Goal: Information Seeking & Learning: Learn about a topic

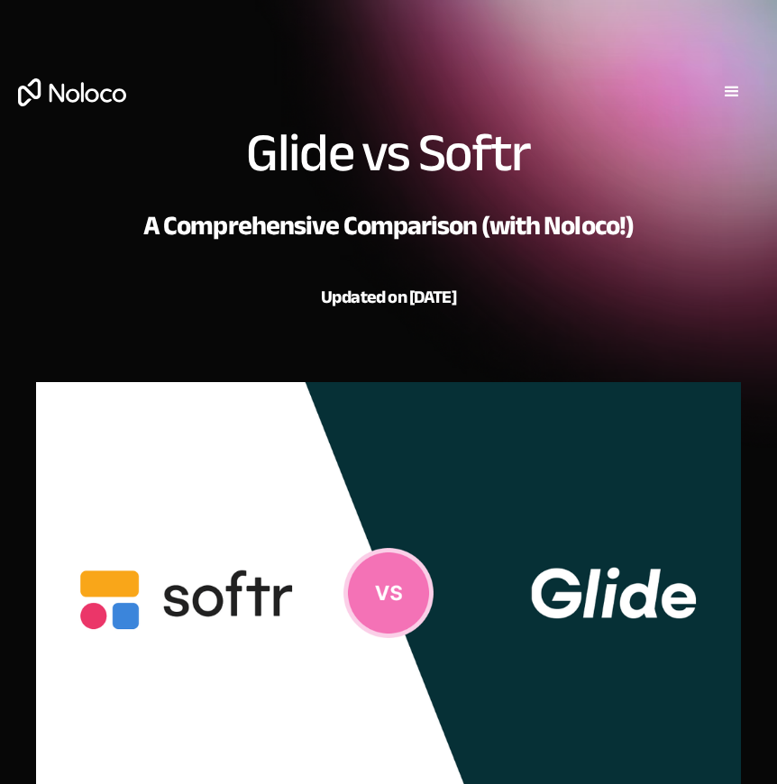
click at [727, 85] on div "menu" at bounding box center [732, 92] width 22 height 22
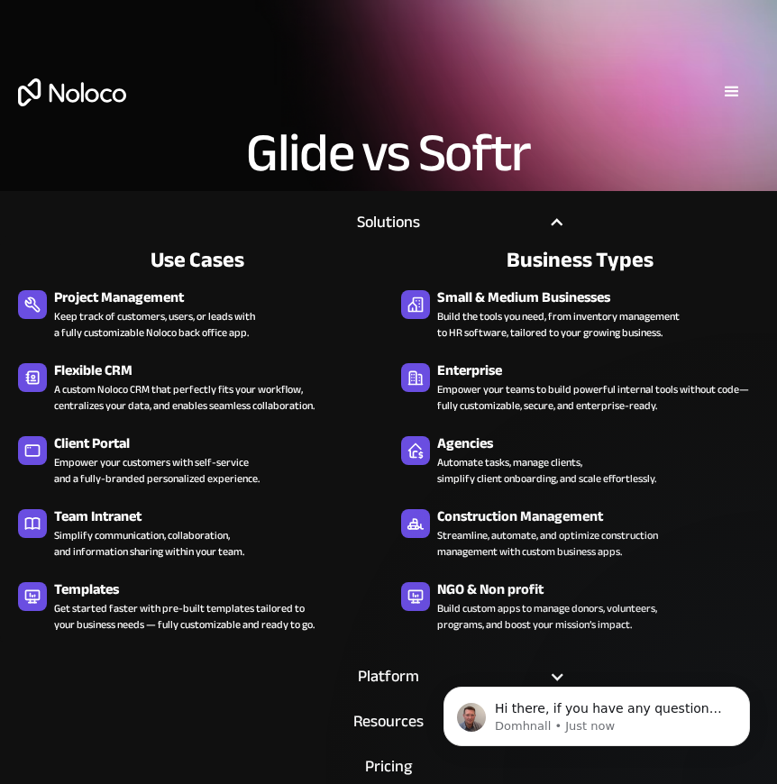
scroll to position [1, 0]
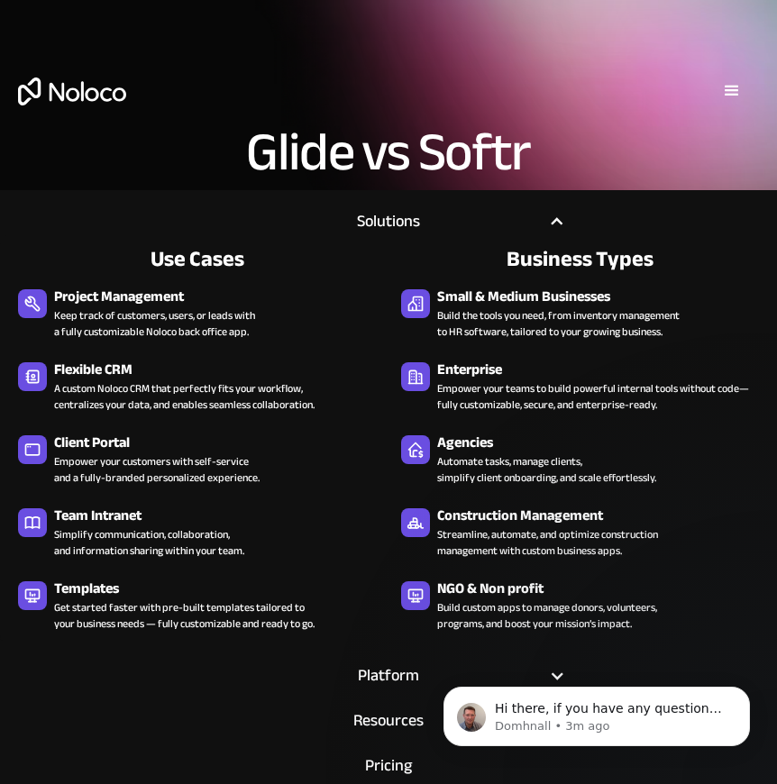
click at [385, 317] on div "Use Cases Business Types Project Management Keep track of customers, users, or …" at bounding box center [388, 439] width 777 height 409
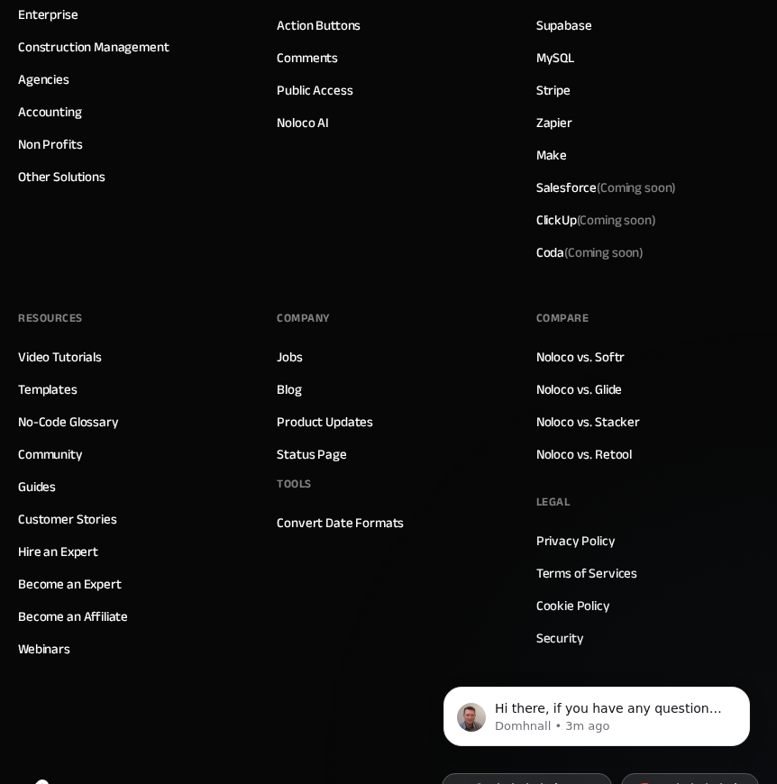
scroll to position [7343, 0]
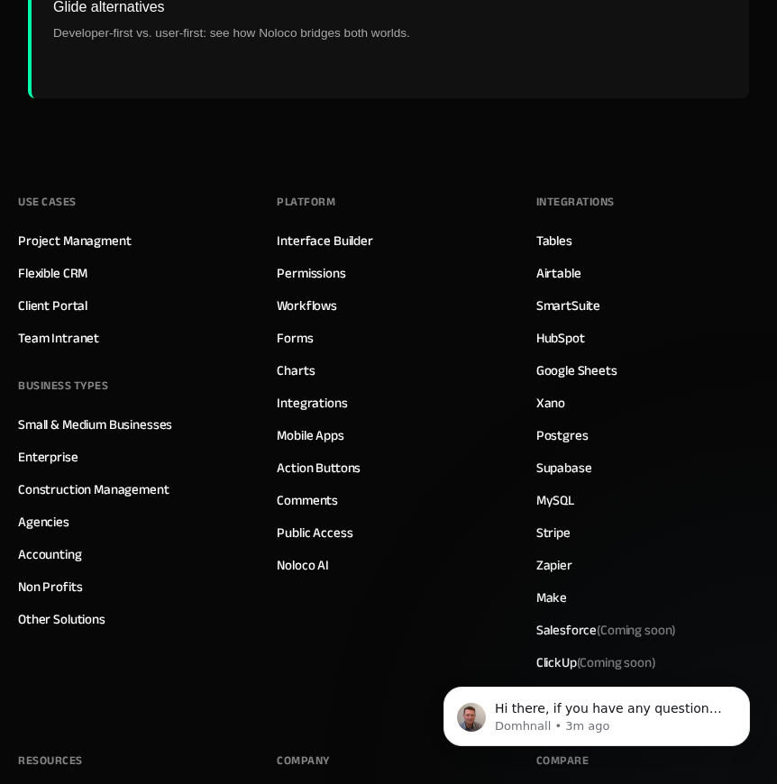
click at [571, 272] on link "Airtable" at bounding box center [558, 272] width 45 height 23
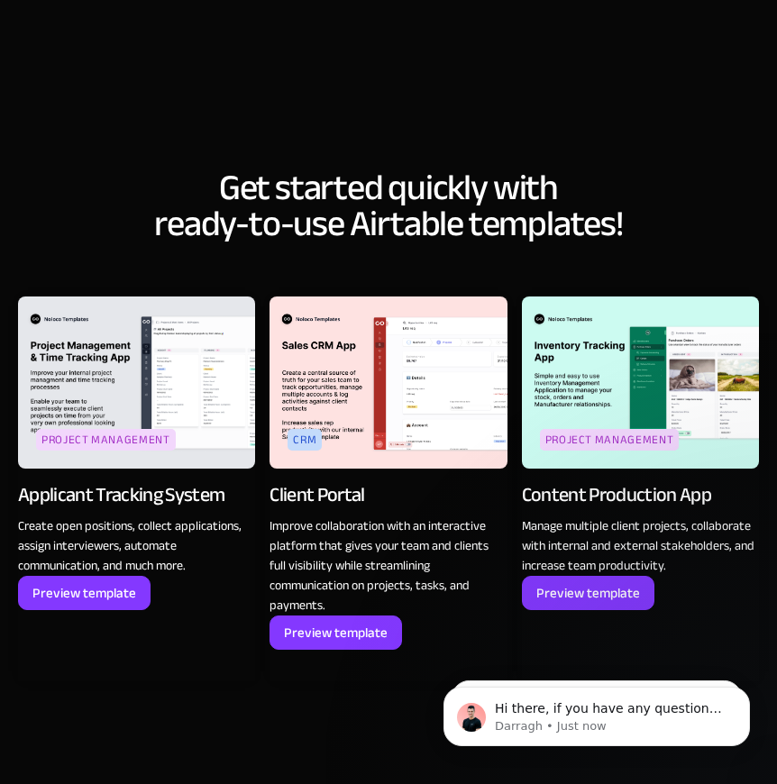
scroll to position [2163, 0]
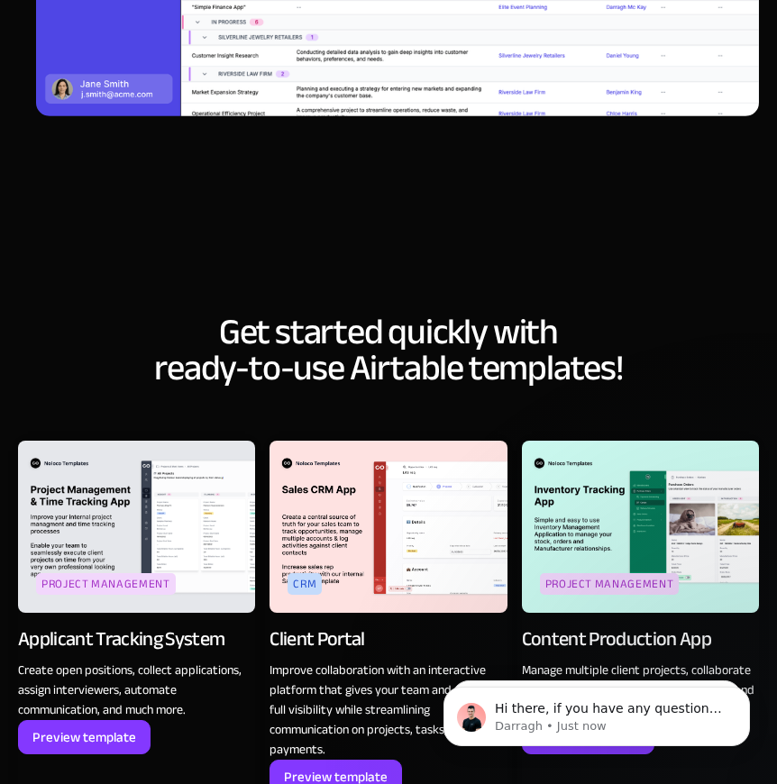
click at [177, 487] on img at bounding box center [136, 527] width 237 height 173
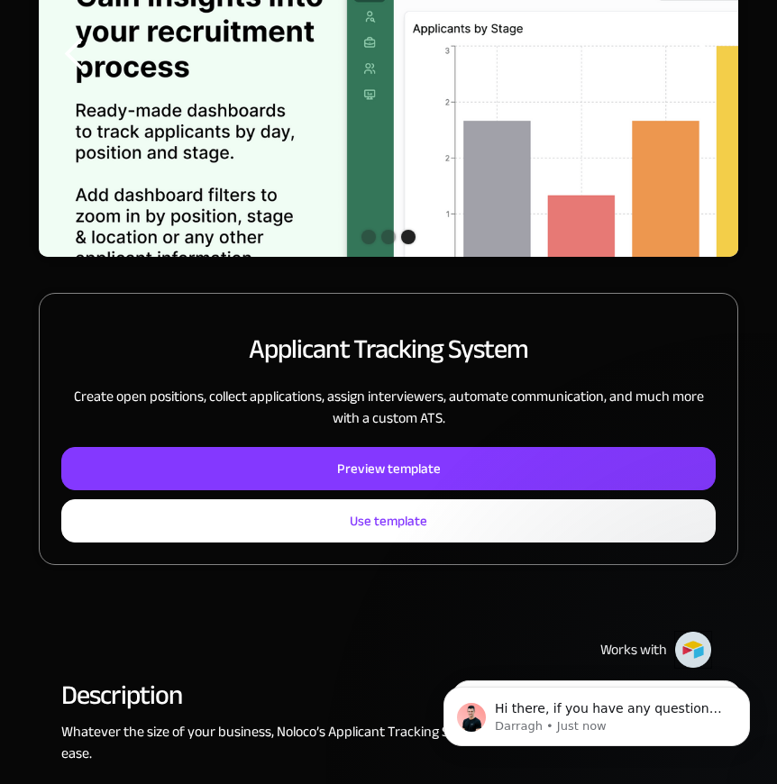
scroll to position [433, 0]
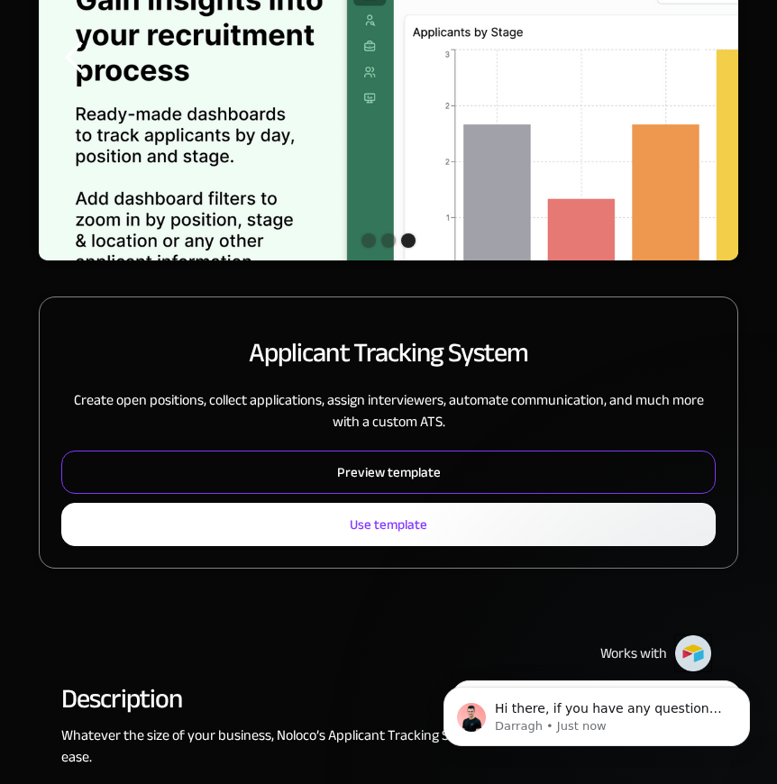
click at [530, 476] on link "Preview template" at bounding box center [388, 472] width 654 height 43
